Goal: Task Accomplishment & Management: Manage account settings

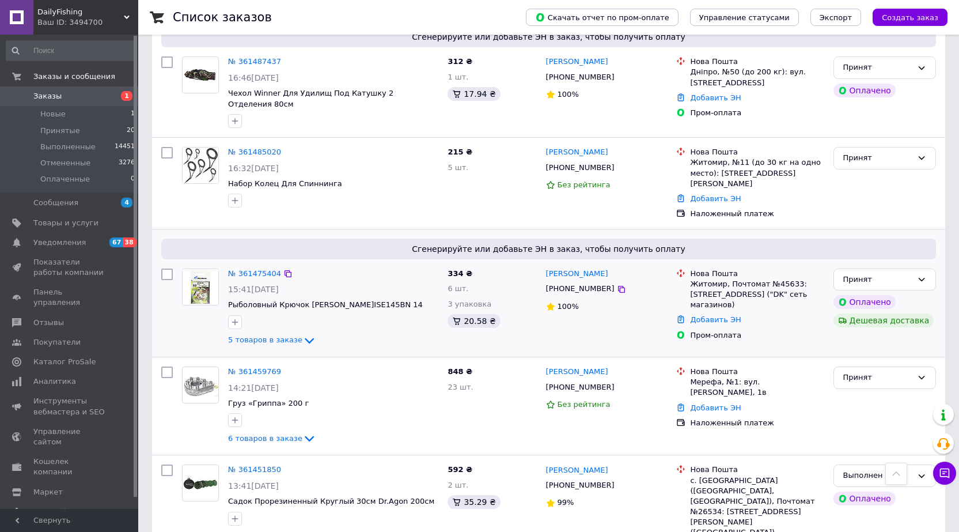
scroll to position [1678, 0]
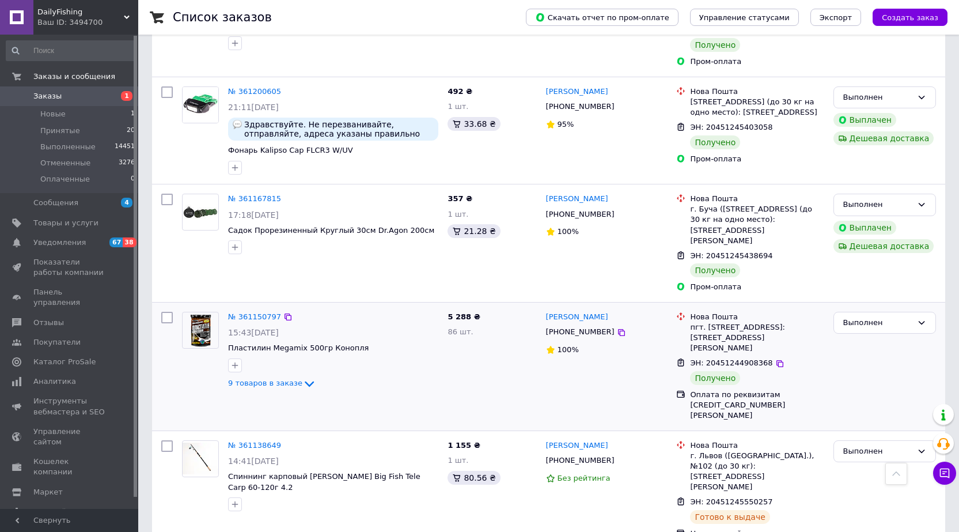
scroll to position [1606, 0]
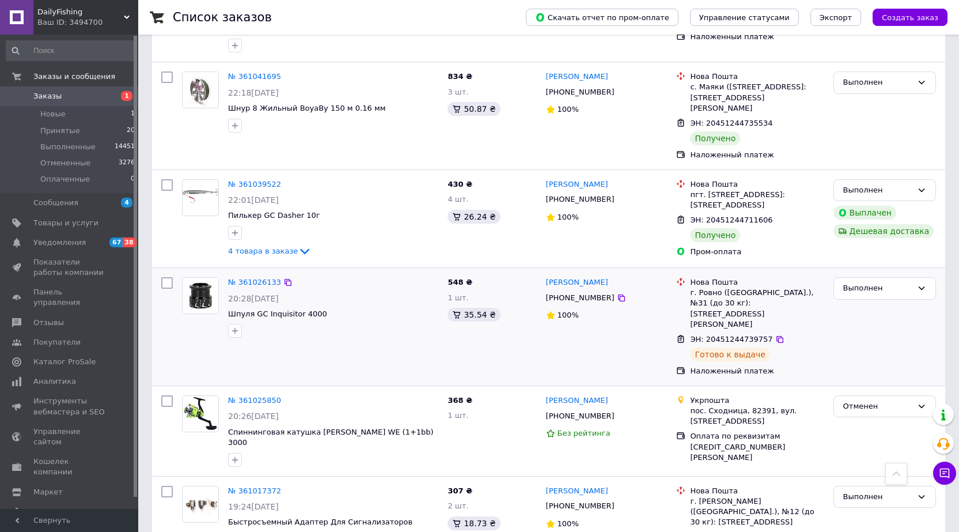
scroll to position [1587, 0]
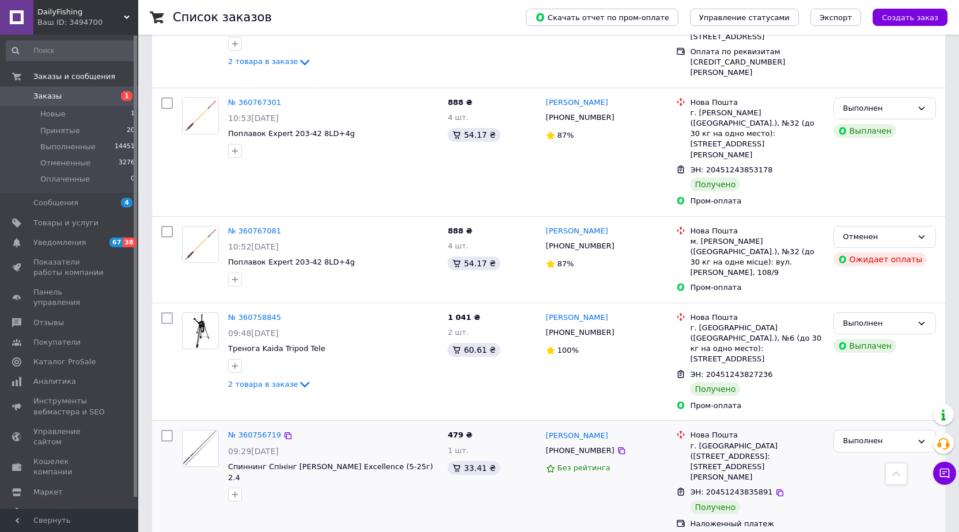
scroll to position [1639, 0]
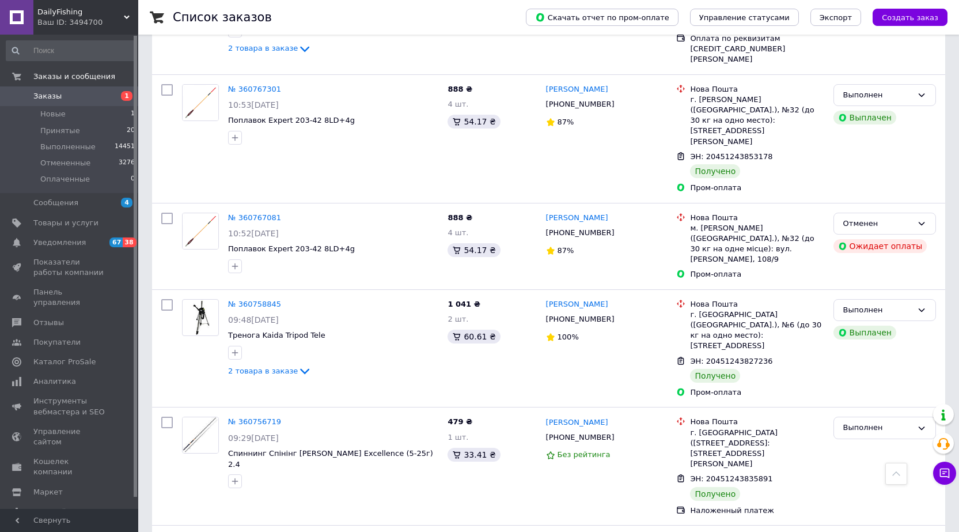
click at [944, 469] on icon at bounding box center [945, 473] width 10 height 10
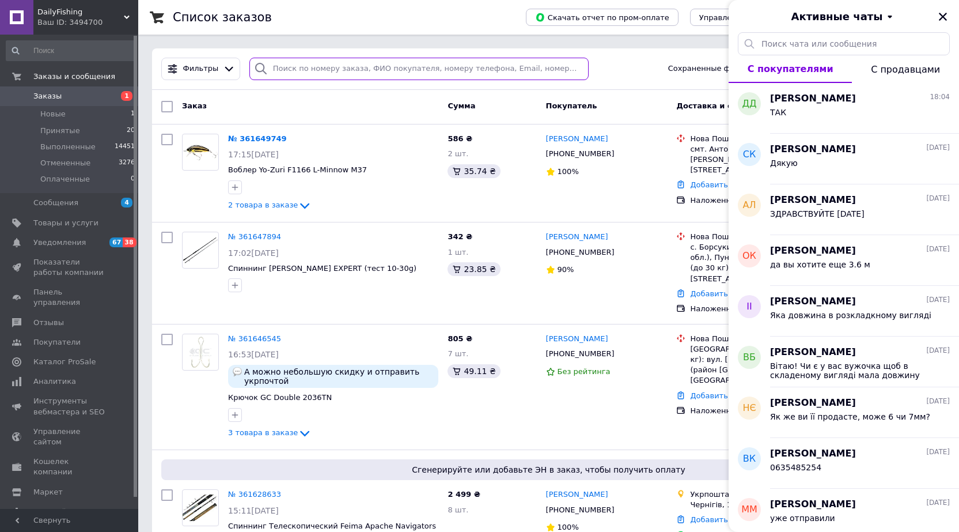
click at [293, 66] on input "search" at bounding box center [418, 69] width 339 height 22
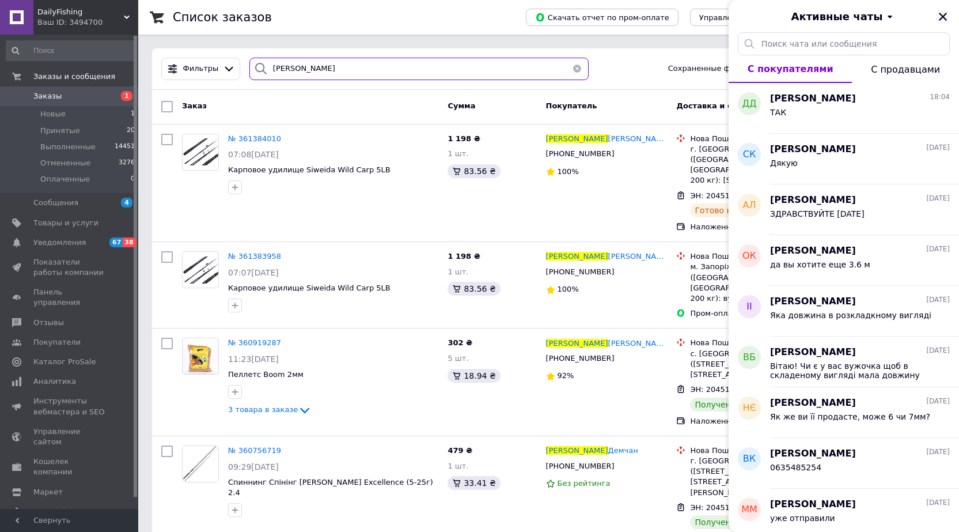
type input "[PERSON_NAME]"
click at [946, 20] on icon "Закрыть" at bounding box center [943, 17] width 8 height 8
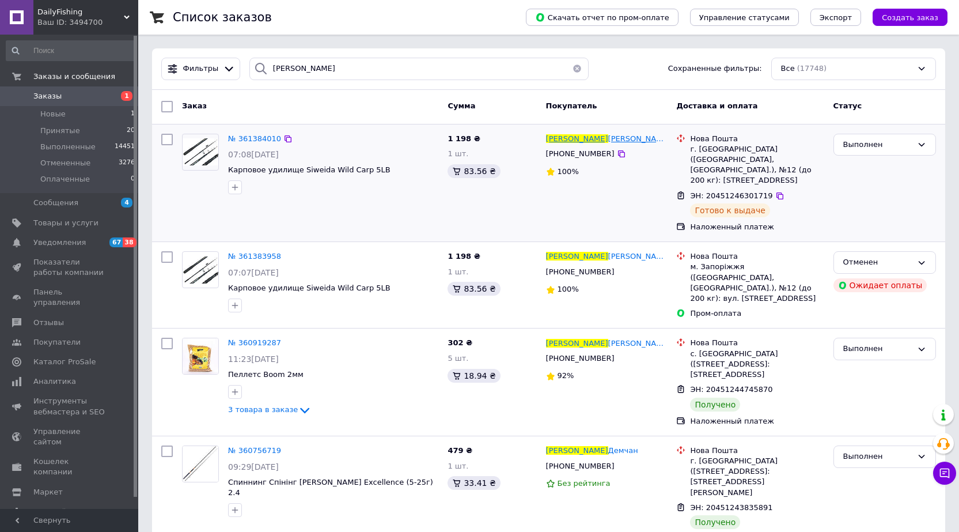
click at [608, 143] on span "[PERSON_NAME]" at bounding box center [639, 138] width 62 height 9
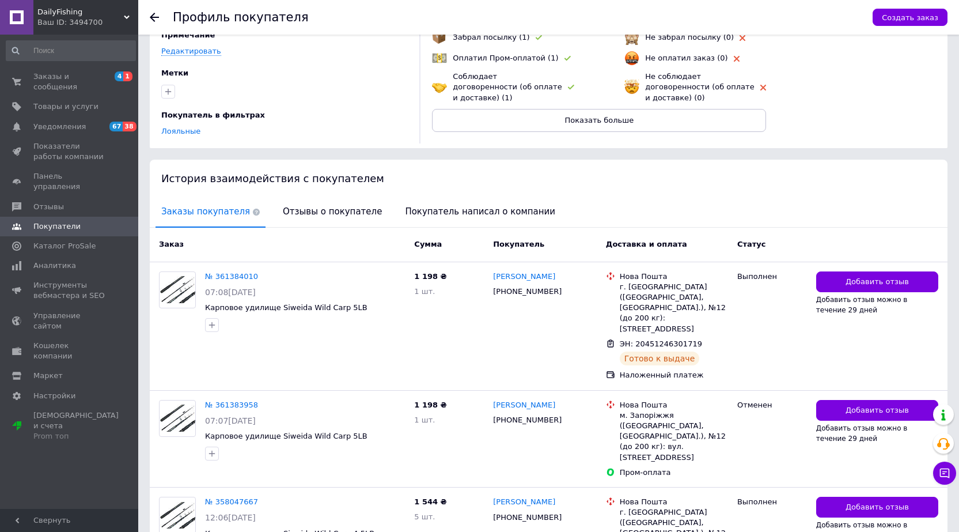
scroll to position [173, 0]
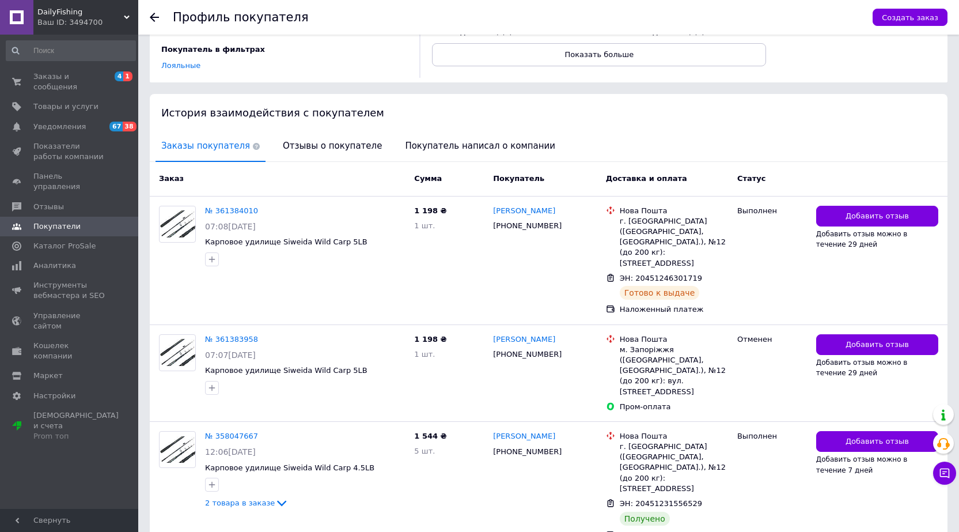
click at [151, 14] on icon at bounding box center [154, 17] width 9 height 9
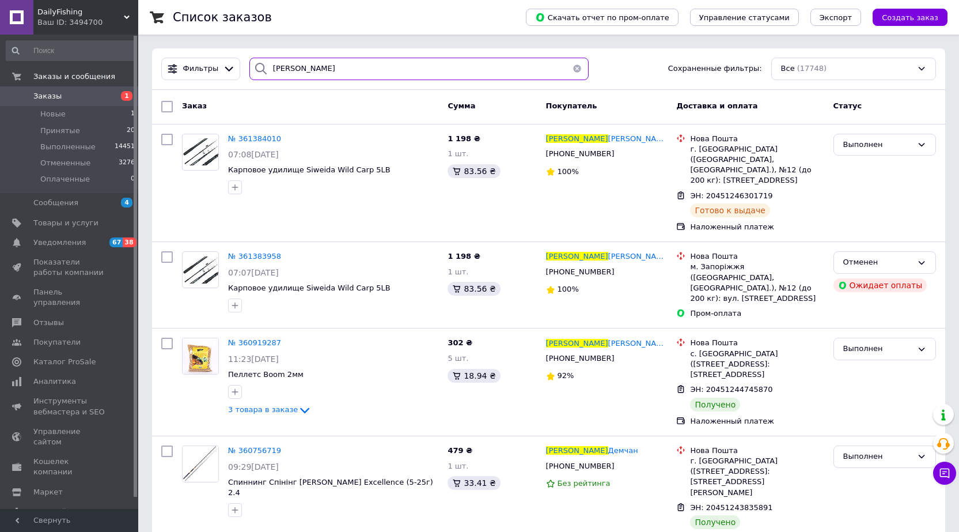
click at [331, 66] on input "[PERSON_NAME]" at bounding box center [418, 69] width 339 height 22
type input "Д"
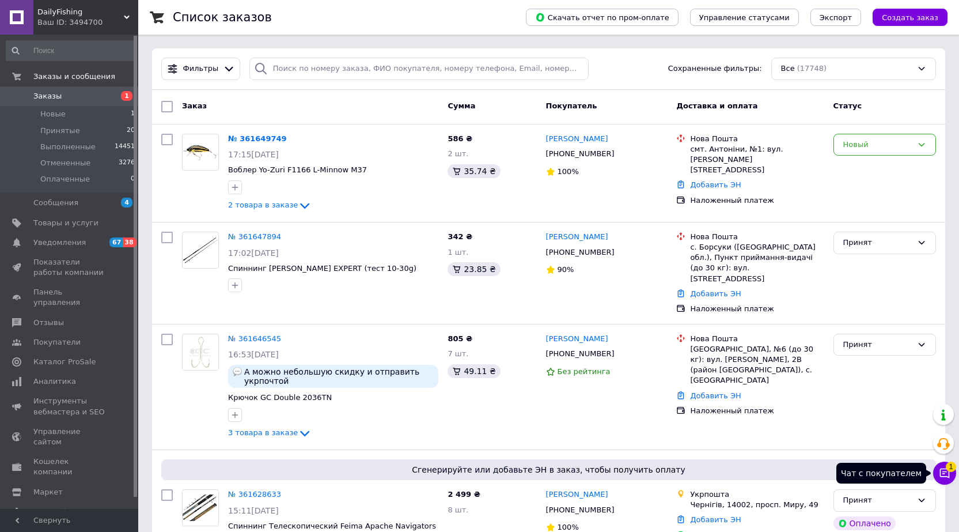
click at [942, 475] on icon at bounding box center [945, 473] width 12 height 12
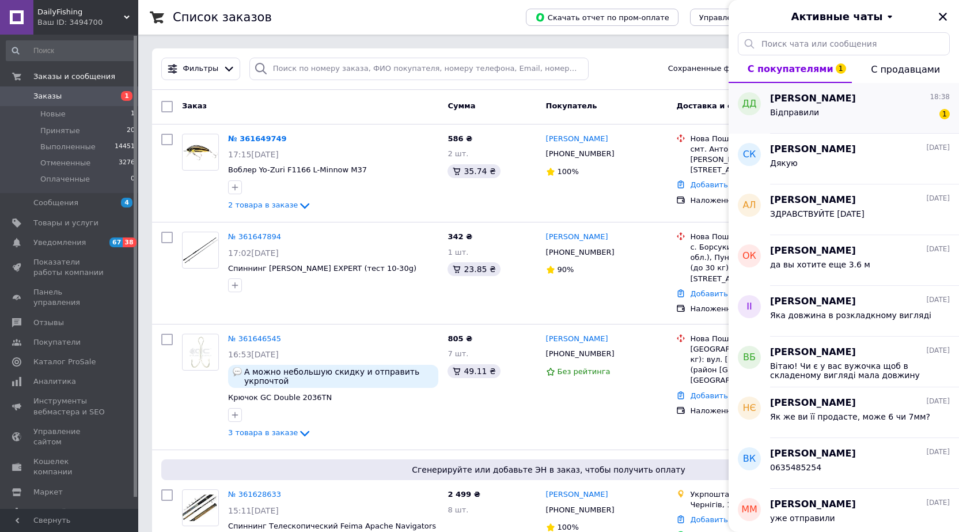
click at [804, 106] on div "Відправили 1" at bounding box center [860, 114] width 180 height 18
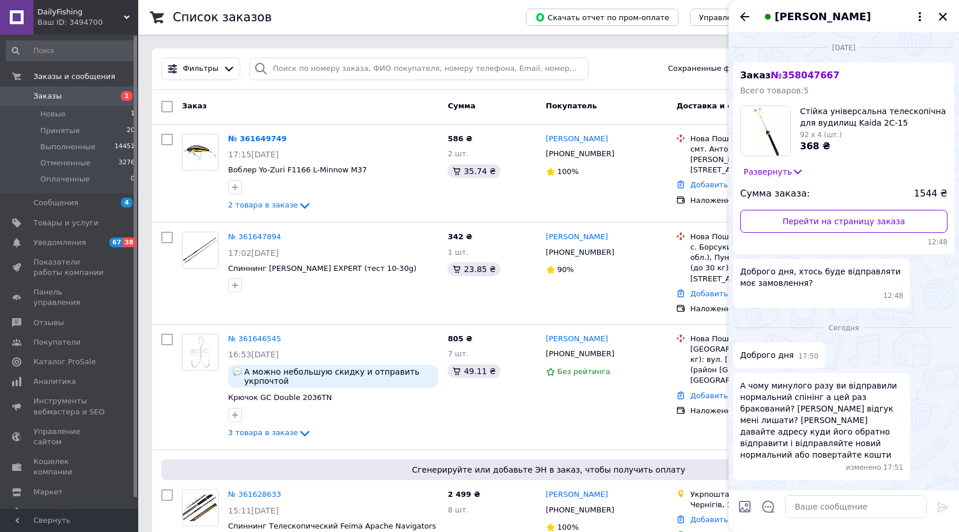
scroll to position [784, 0]
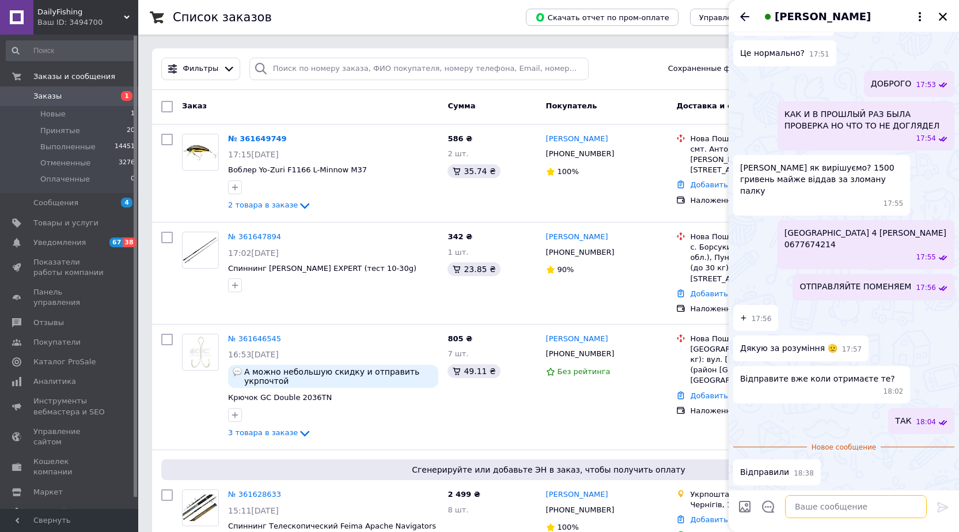
click at [841, 508] on textarea at bounding box center [856, 506] width 142 height 23
type textarea "ОК"
click at [944, 505] on icon at bounding box center [943, 507] width 14 height 14
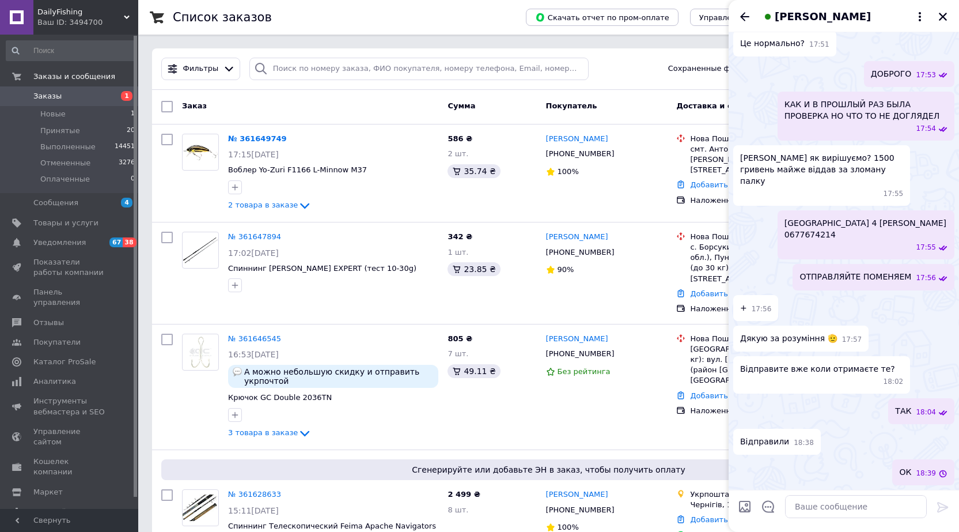
scroll to position [793, 0]
click at [946, 16] on icon "Закрыть" at bounding box center [943, 17] width 10 height 10
